Goal: Navigation & Orientation: Find specific page/section

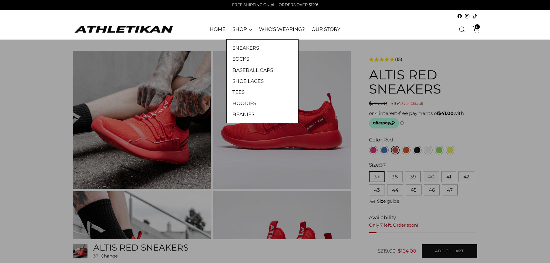
click at [255, 49] on link "SNEAKERS" at bounding box center [263, 48] width 60 height 8
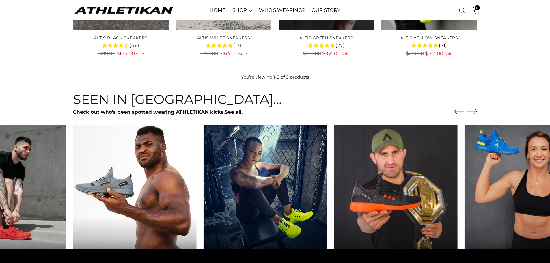
scroll to position [187, 0]
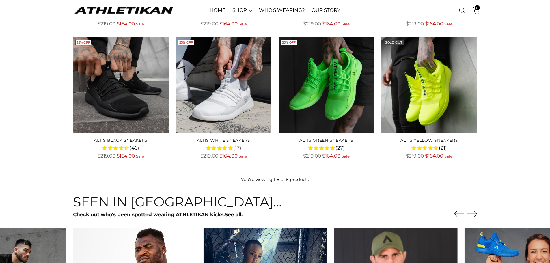
click at [288, 11] on link "WHO'S WEARING?" at bounding box center [282, 10] width 46 height 13
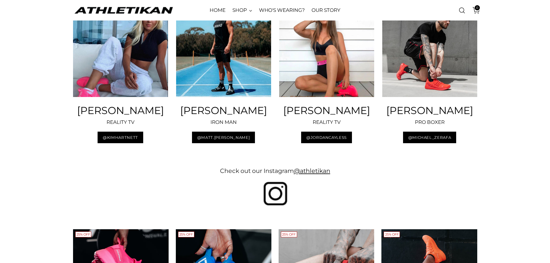
scroll to position [915, 0]
